Goal: Task Accomplishment & Management: Use online tool/utility

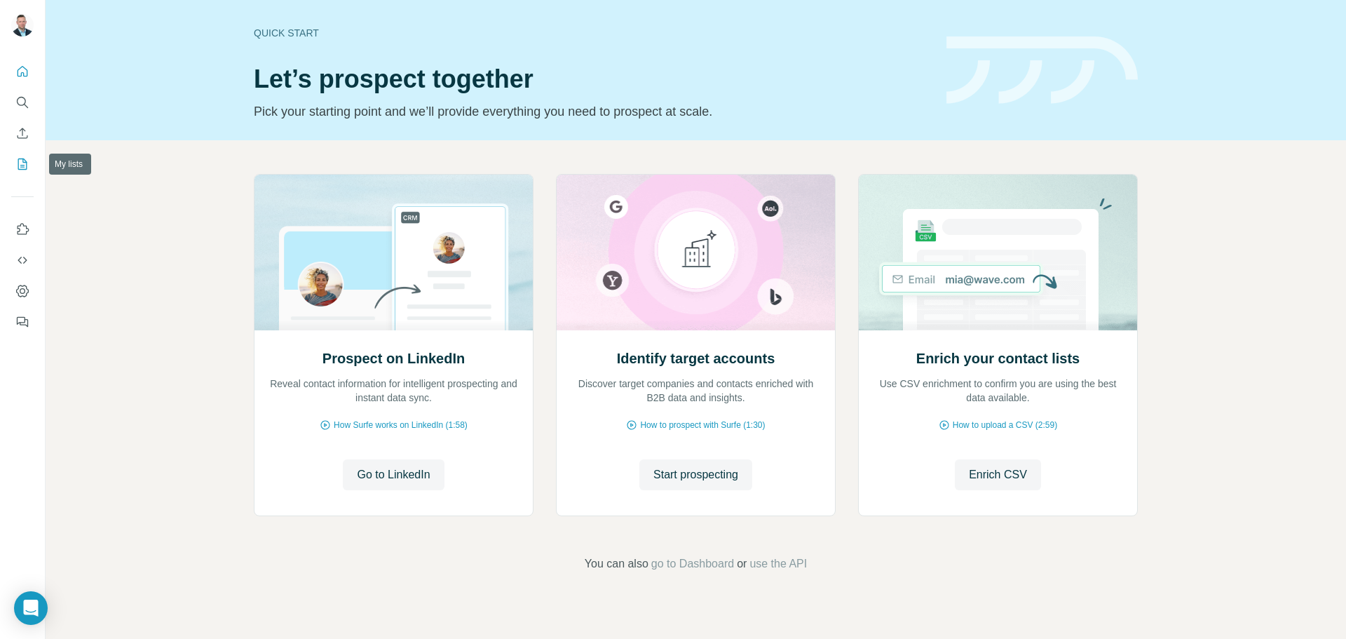
click at [19, 160] on icon "My lists" at bounding box center [22, 164] width 14 height 14
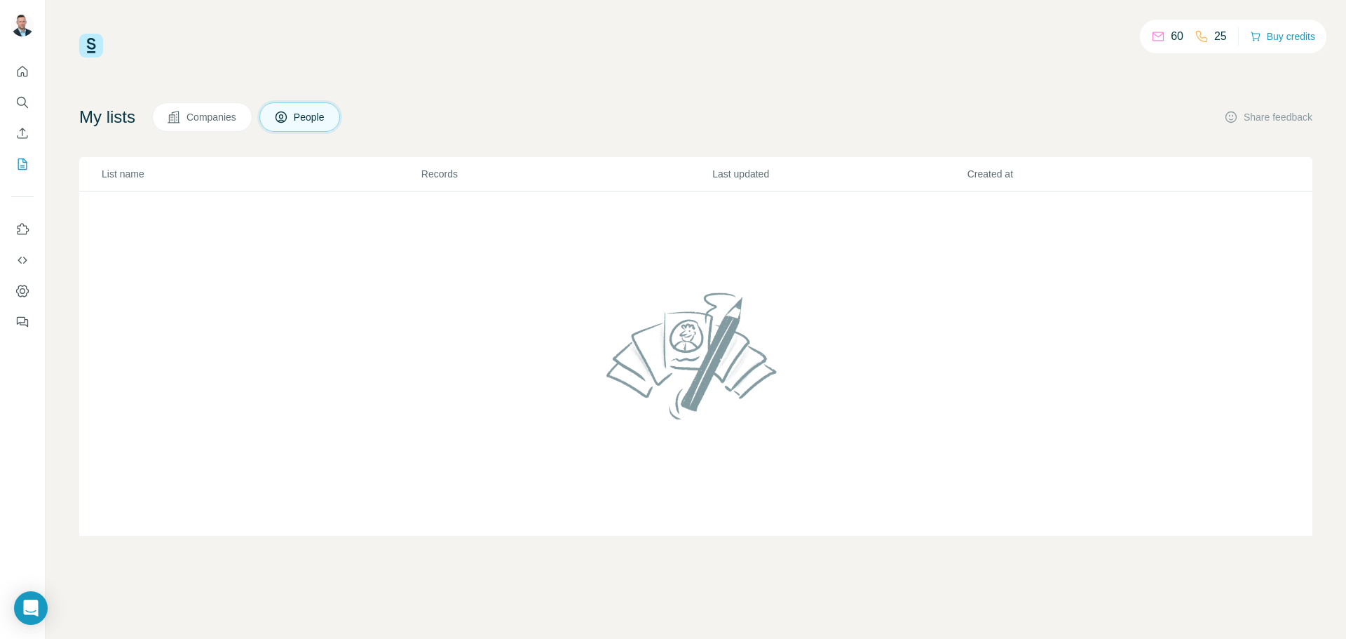
click at [194, 128] on button "Companies" at bounding box center [202, 116] width 100 height 29
click at [220, 122] on span "Companies" at bounding box center [212, 117] width 51 height 14
click at [23, 99] on icon "Search" at bounding box center [22, 102] width 14 height 14
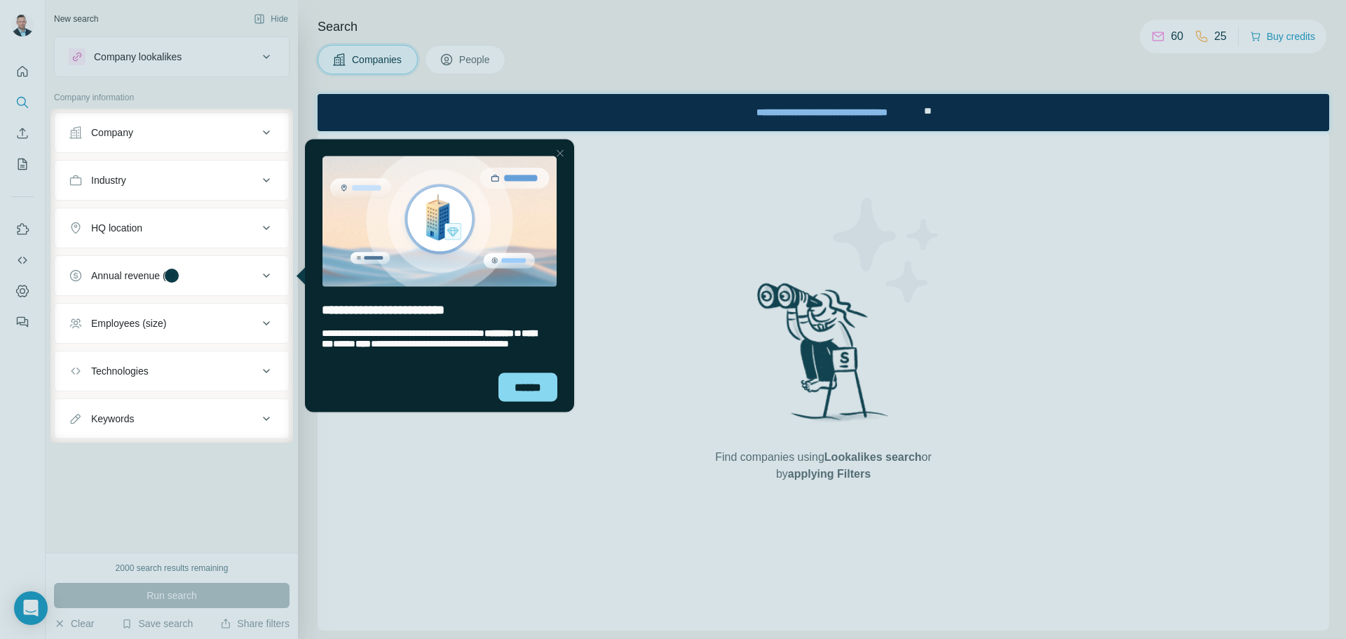
click at [558, 152] on div at bounding box center [560, 152] width 17 height 17
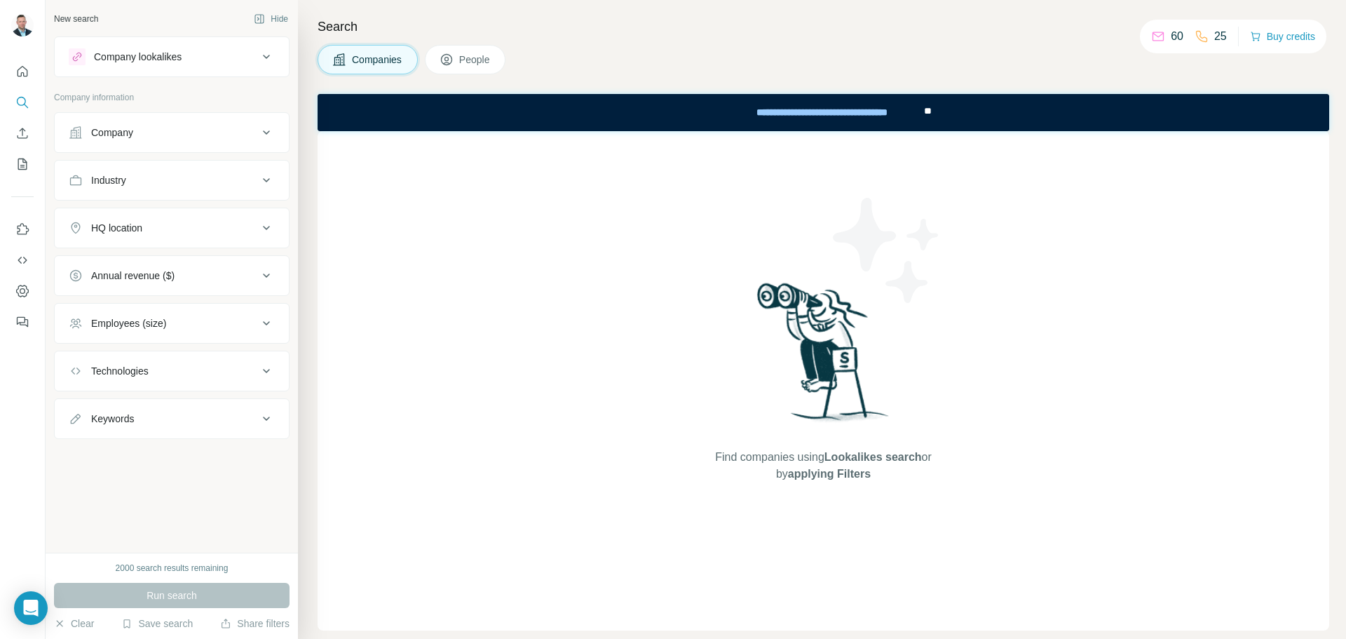
click at [203, 132] on div "Company" at bounding box center [163, 133] width 189 height 14
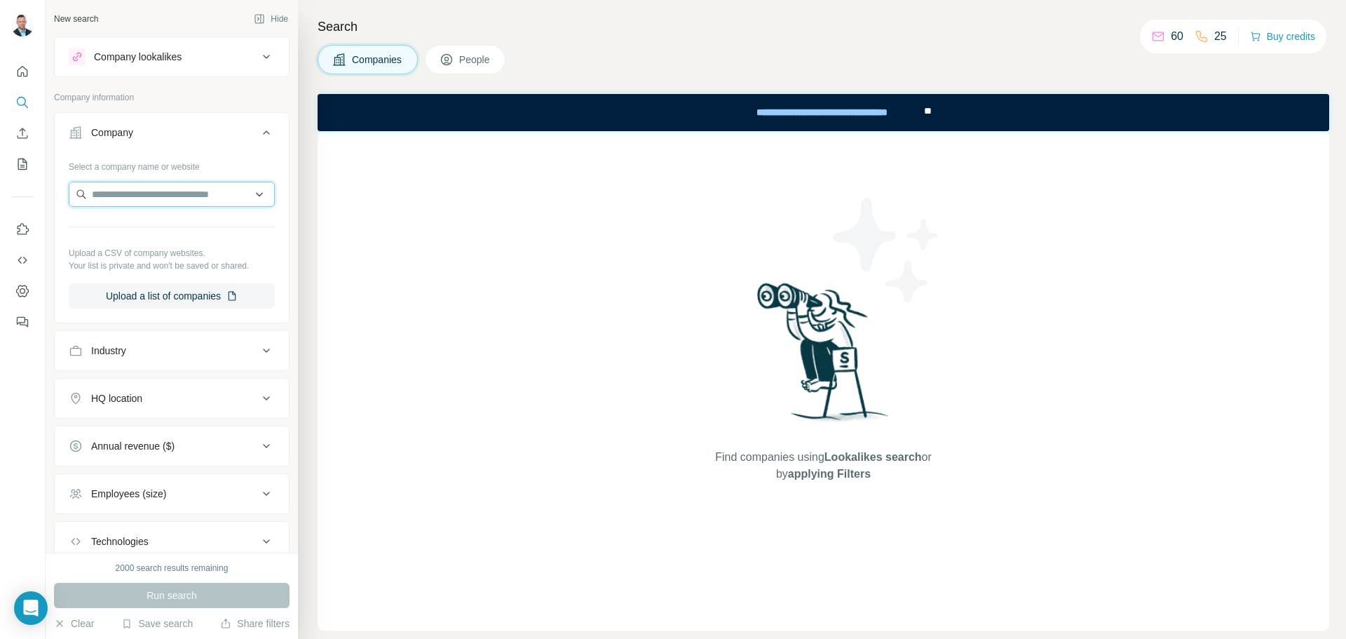
click at [170, 192] on input "text" at bounding box center [172, 194] width 206 height 25
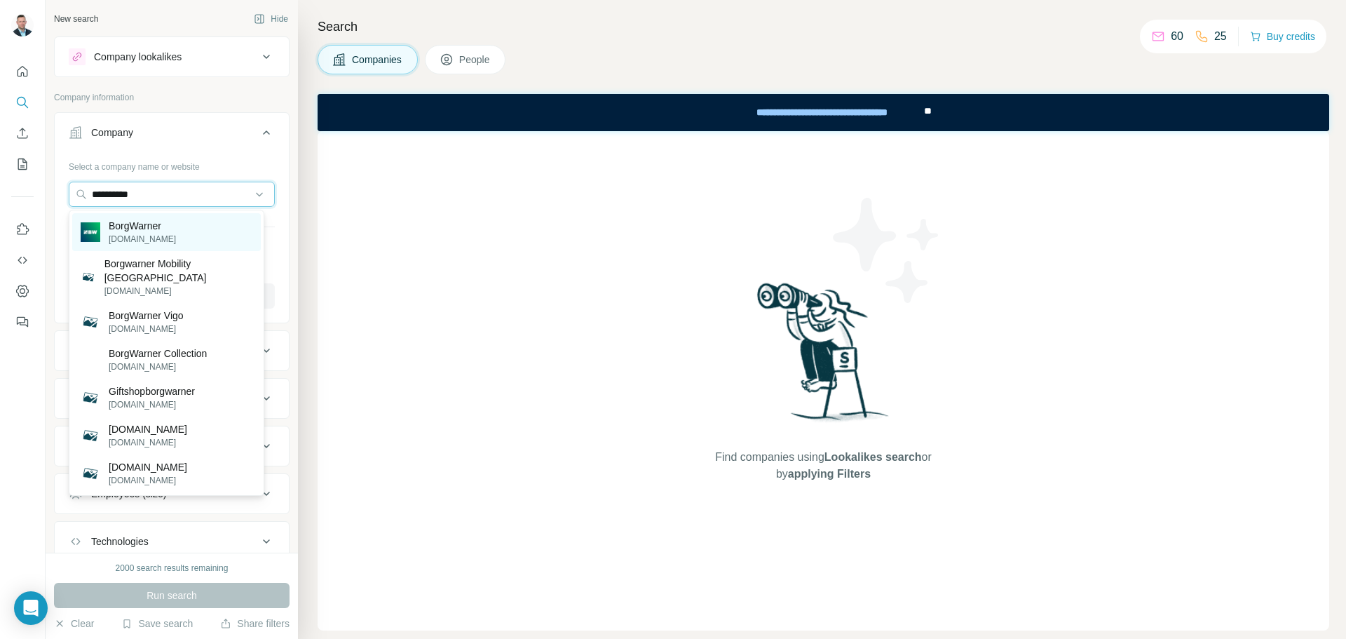
type input "**********"
click at [183, 224] on div "BorgWarner [DOMAIN_NAME]" at bounding box center [166, 232] width 189 height 38
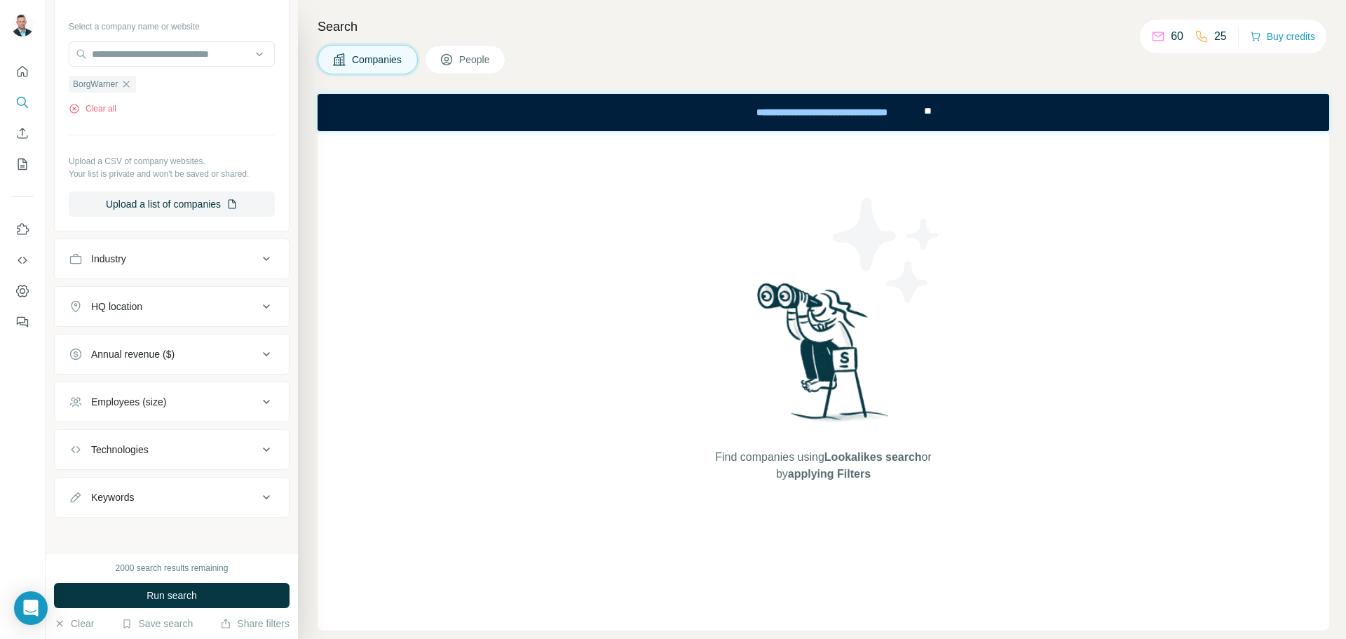
scroll to position [145, 0]
click at [210, 256] on div "Industry" at bounding box center [163, 255] width 189 height 14
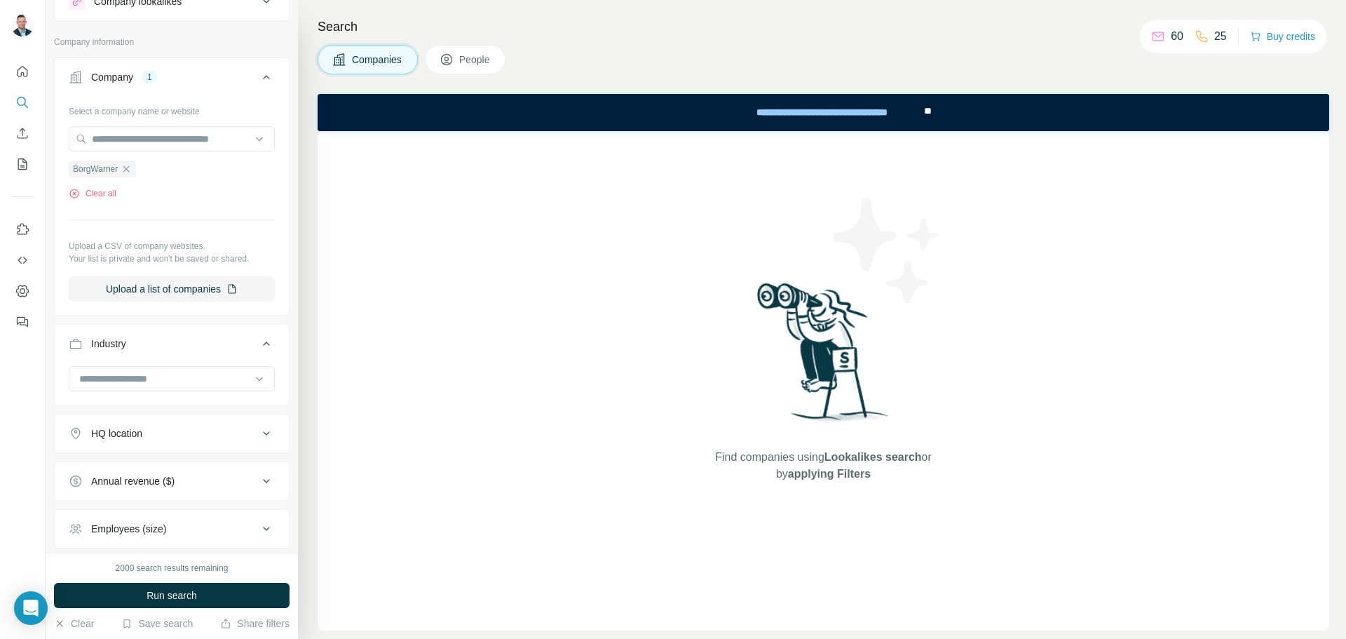
scroll to position [140, 0]
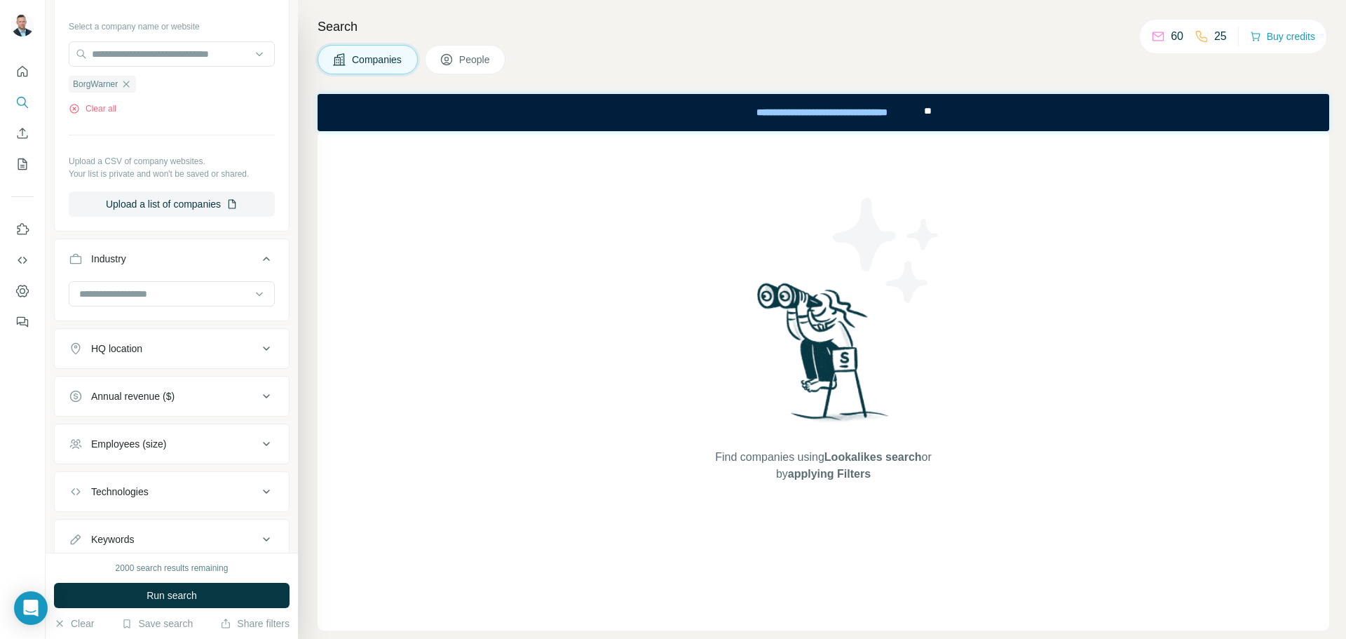
click at [258, 343] on icon at bounding box center [266, 348] width 17 height 17
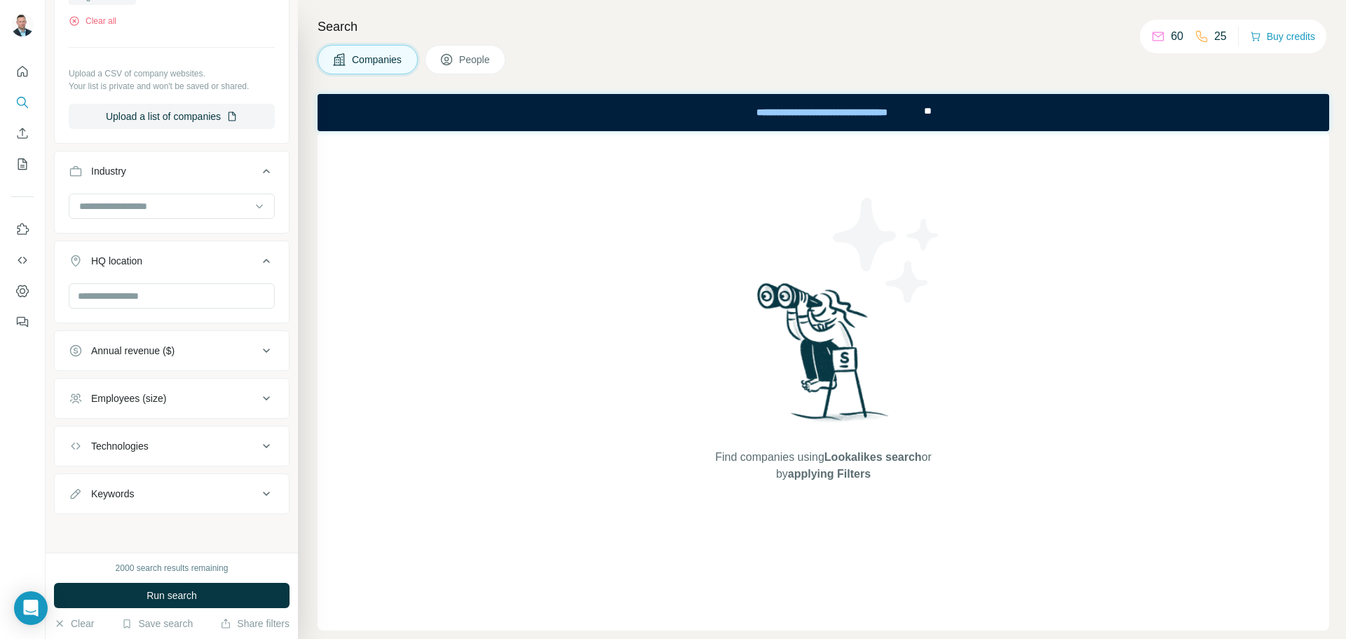
scroll to position [229, 0]
click at [242, 442] on div "Technologies" at bounding box center [163, 445] width 189 height 14
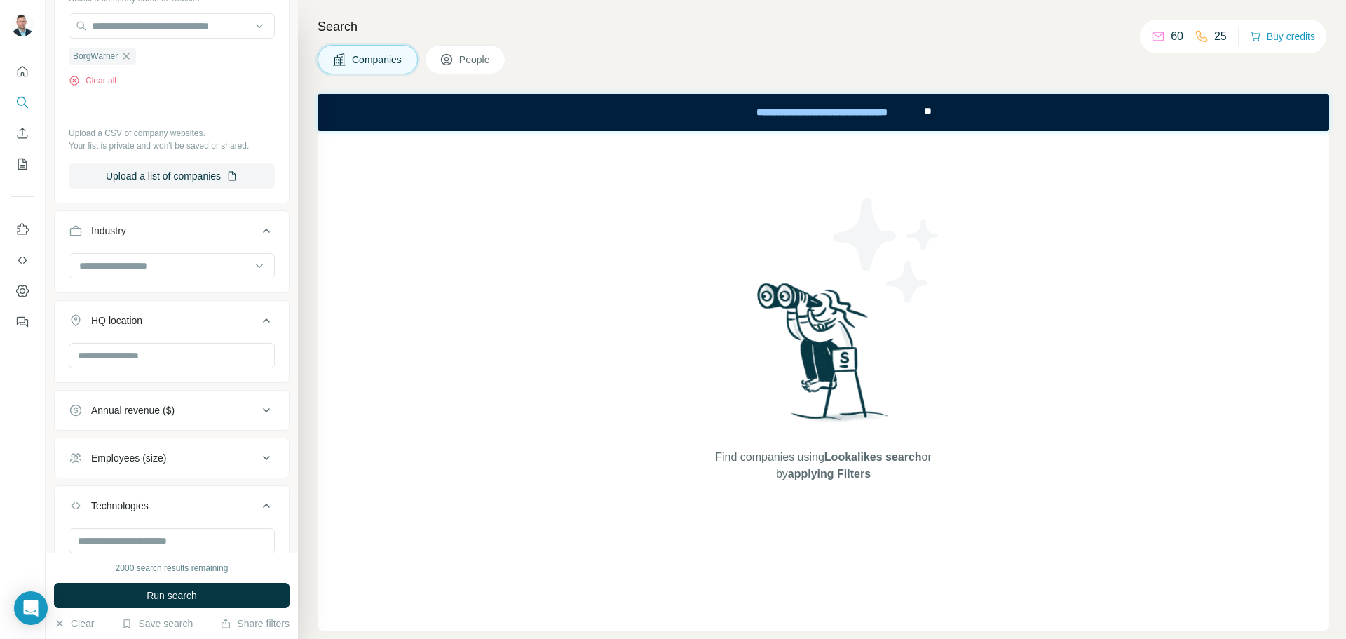
scroll to position [0, 0]
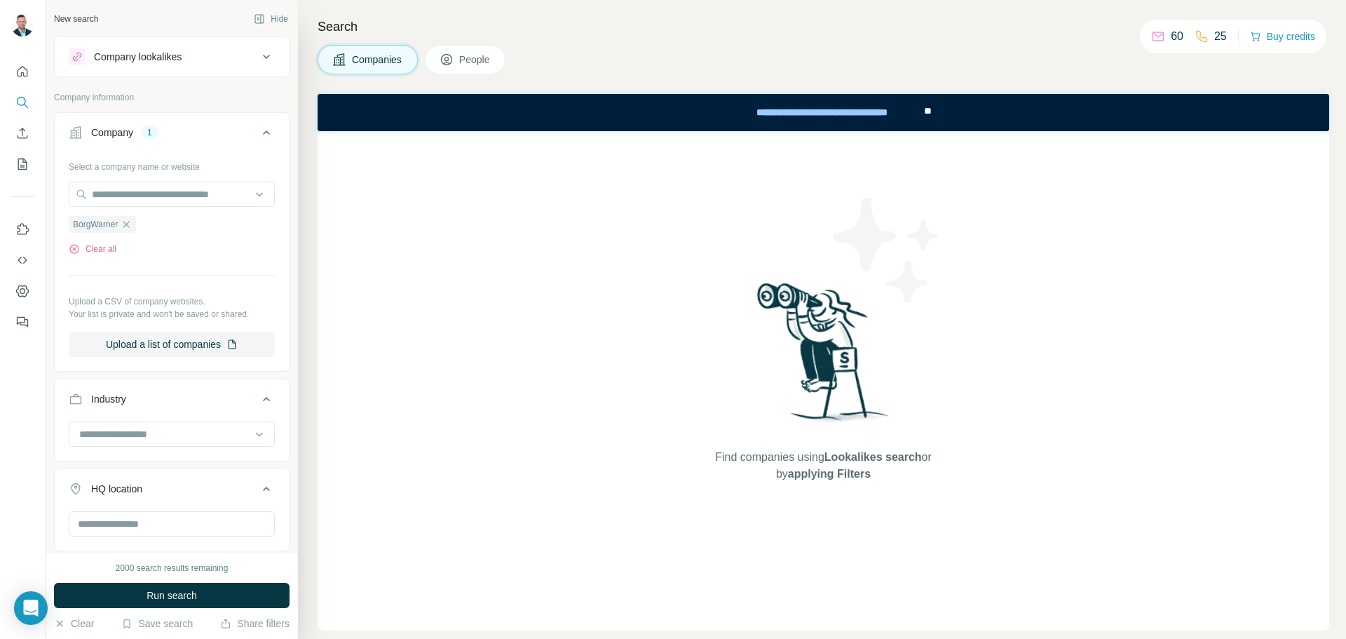
click at [241, 54] on div "Company lookalikes" at bounding box center [163, 56] width 189 height 17
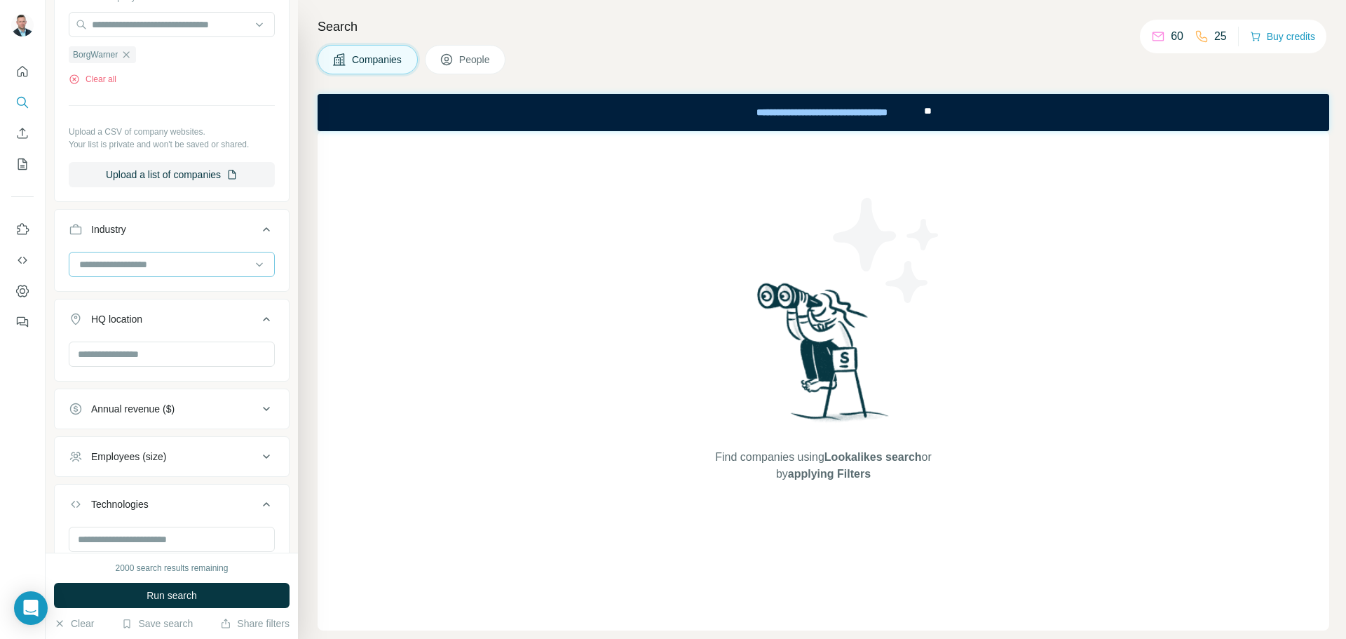
scroll to position [280, 0]
click at [172, 594] on span "Run search" at bounding box center [172, 595] width 50 height 14
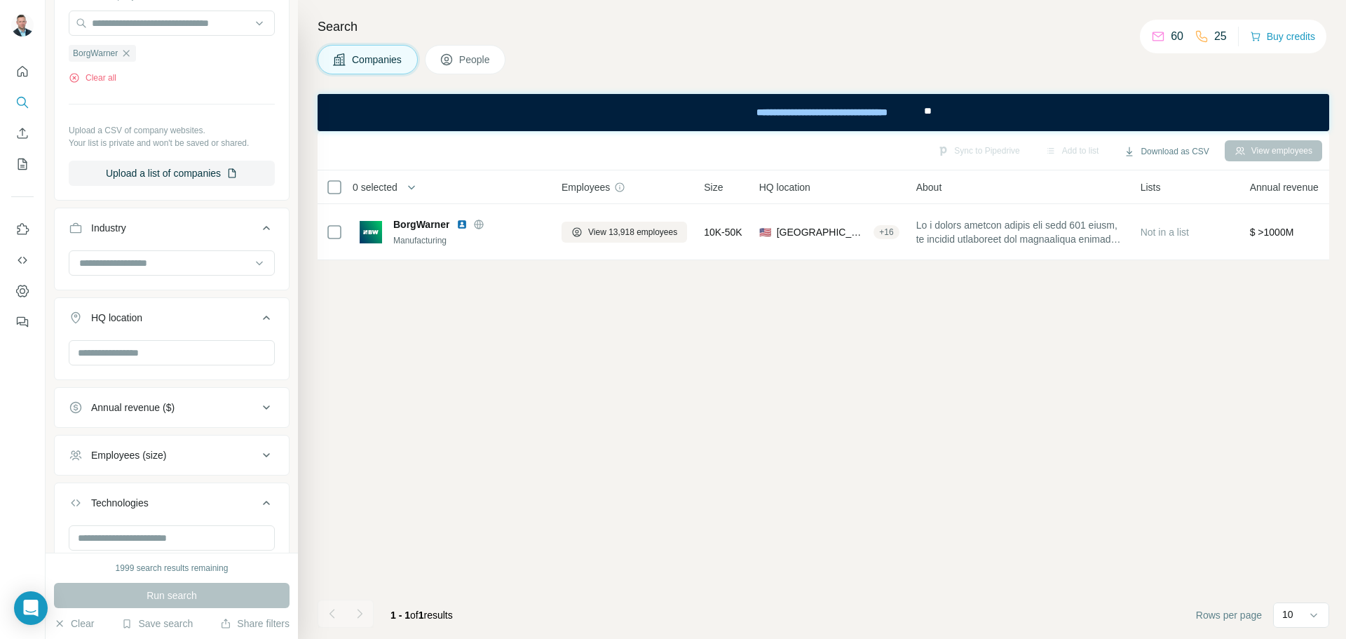
scroll to position [0, 0]
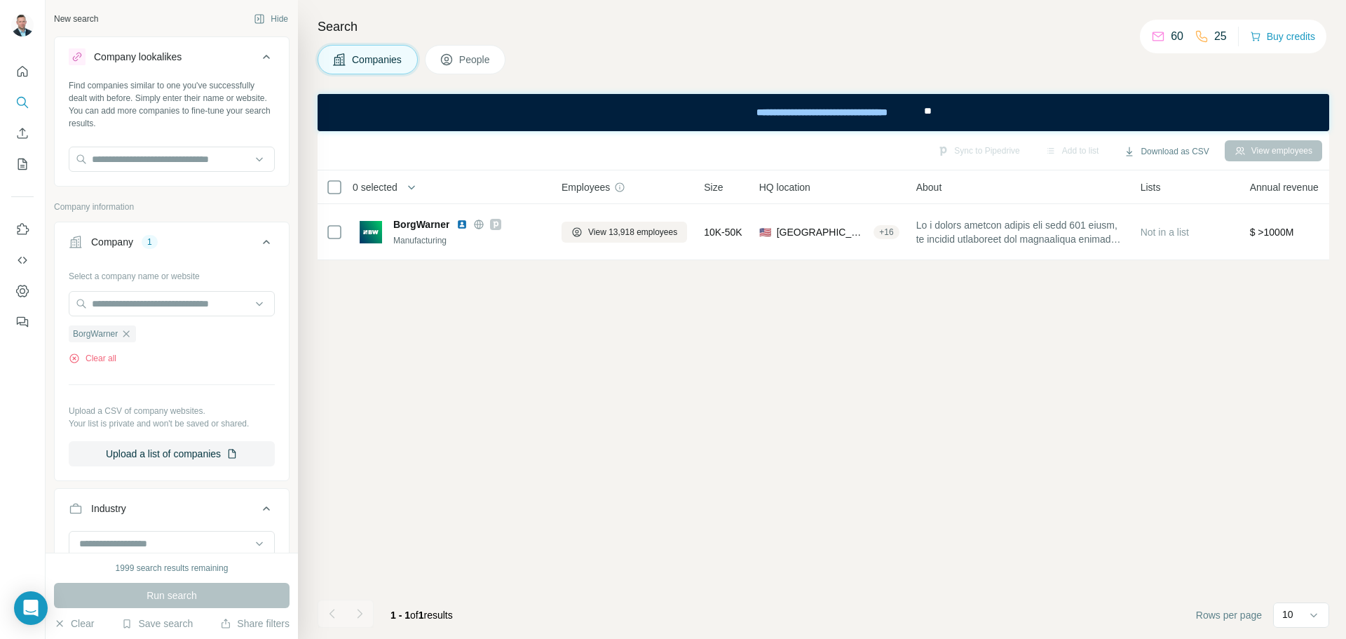
click at [490, 60] on span "People" at bounding box center [475, 60] width 32 height 14
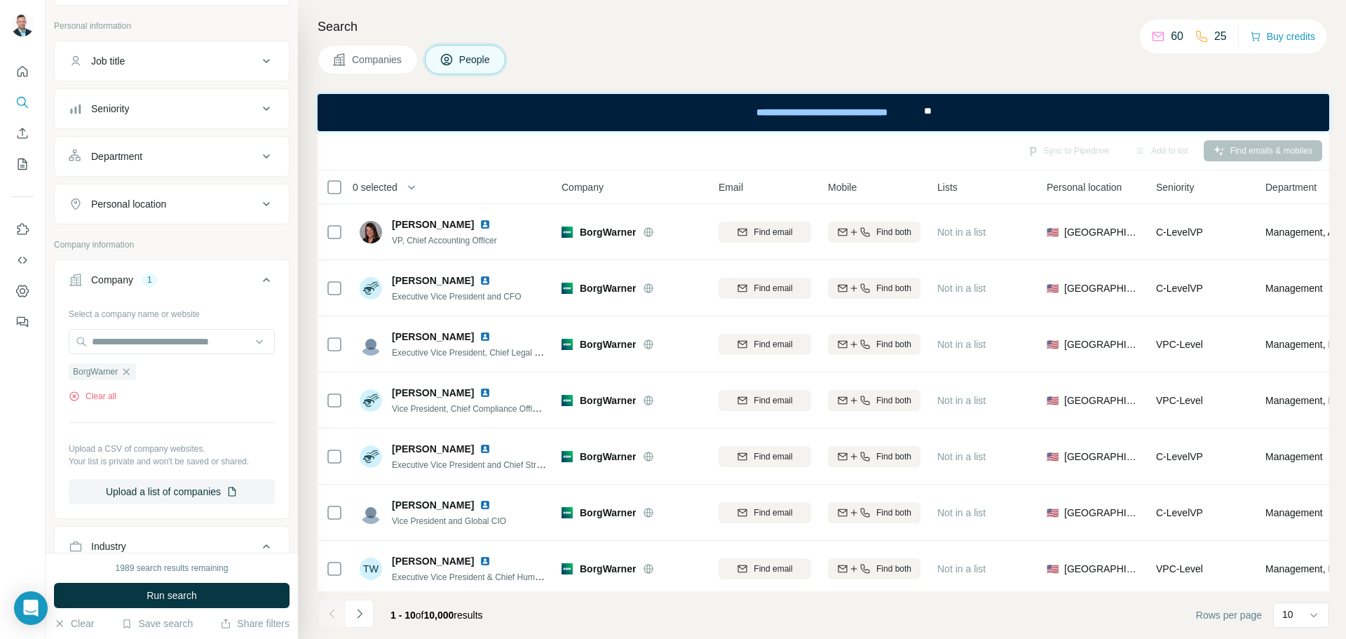
scroll to position [210, 0]
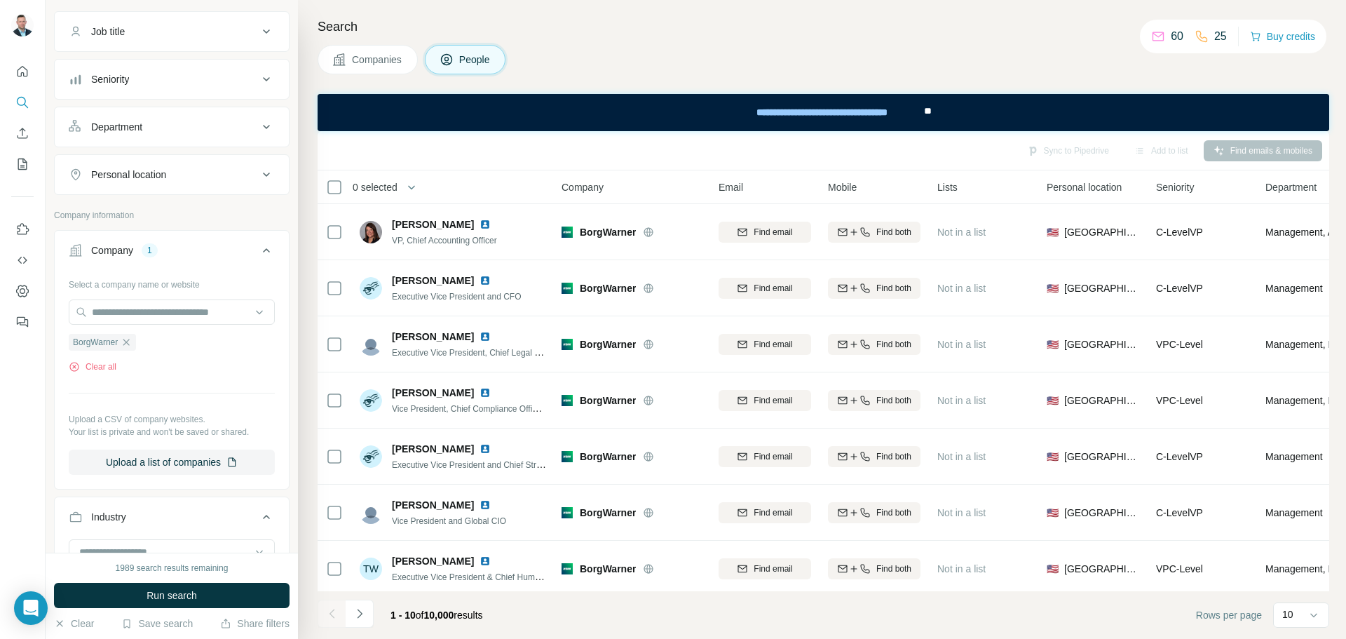
click at [107, 130] on div "Department" at bounding box center [116, 127] width 51 height 14
